Goal: Find specific page/section: Find specific page/section

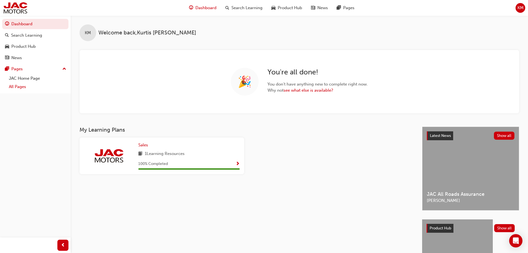
click at [18, 84] on link "All Pages" at bounding box center [38, 86] width 62 height 9
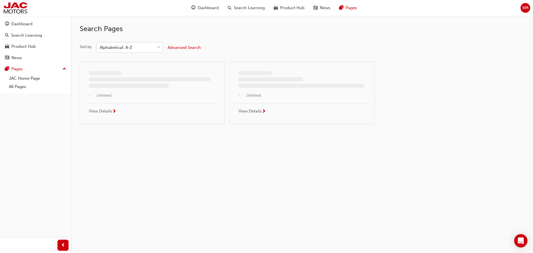
click at [131, 50] on div "Alphabetical: A-Z" at bounding box center [116, 47] width 32 height 6
click at [100, 50] on input "Sort by Alphabetical: A-Z" at bounding box center [100, 47] width 1 height 5
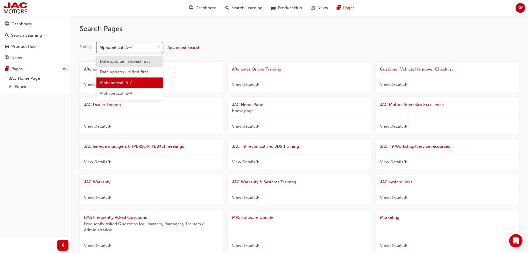
click at [131, 63] on span "Date updated: newest first" at bounding box center [125, 61] width 50 height 5
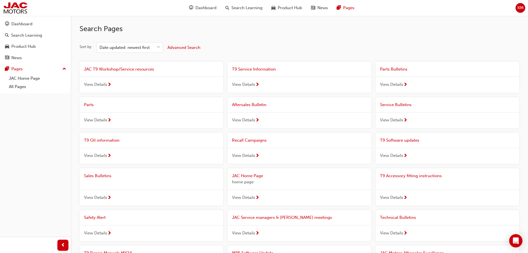
click at [196, 82] on div "View Details" at bounding box center [152, 85] width 144 height 16
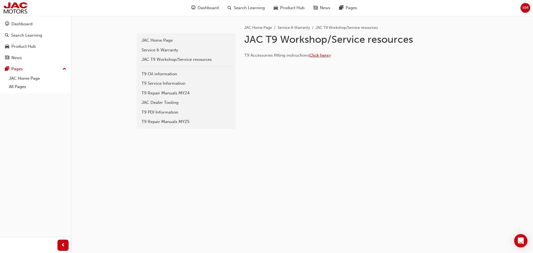
click at [319, 55] on span "Click here>" at bounding box center [320, 55] width 22 height 5
